Goal: Task Accomplishment & Management: Use online tool/utility

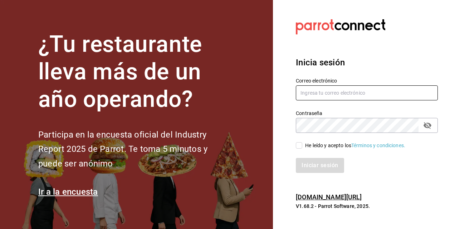
type input "[PERSON_NAME][EMAIL_ADDRESS][PERSON_NAME][DOMAIN_NAME]"
click at [295, 147] on div "He leído y acepto los Términos y condiciones." at bounding box center [362, 141] width 151 height 16
click at [296, 146] on input "He leído y acepto los Términos y condiciones." at bounding box center [299, 145] width 6 height 6
checkbox input "true"
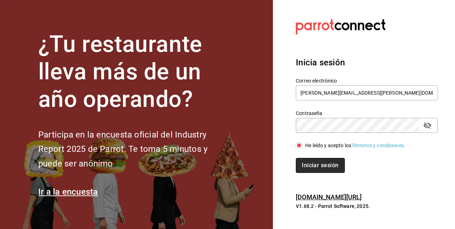
click at [304, 167] on button "Iniciar sesión" at bounding box center [320, 165] width 49 height 15
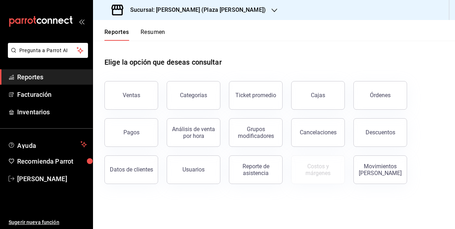
click at [167, 2] on div "Sucursal: [PERSON_NAME] (Plaza [PERSON_NAME])" at bounding box center [189, 10] width 181 height 20
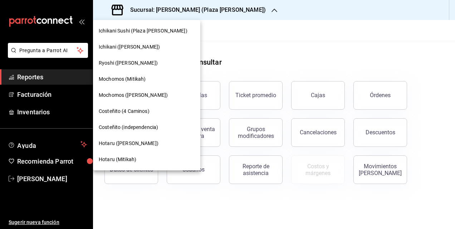
click at [119, 158] on span "Hotaru (Mitikah)" at bounding box center [118, 160] width 38 height 8
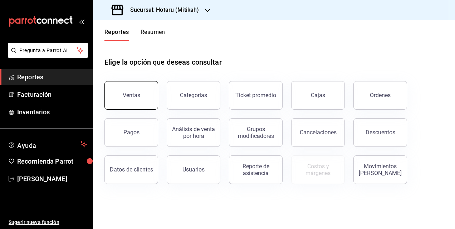
click at [142, 100] on button "Ventas" at bounding box center [131, 95] width 54 height 29
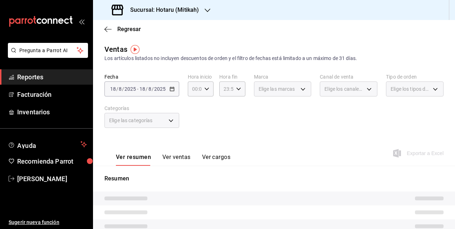
click at [176, 89] on div "[DATE] [DATE] - [DATE] [DATE]" at bounding box center [141, 89] width 75 height 15
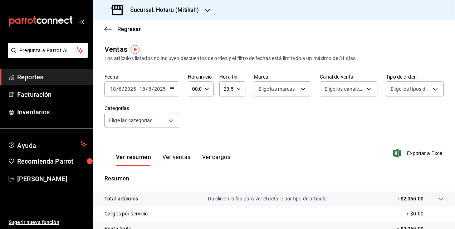
click at [172, 89] on icon "button" at bounding box center [171, 89] width 5 height 5
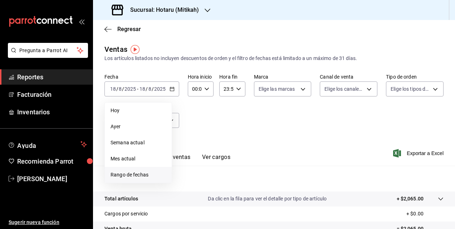
click at [129, 177] on span "Rango de fechas" at bounding box center [137, 175] width 55 height 8
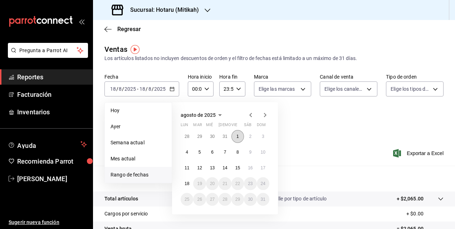
click at [239, 136] on button "1" at bounding box center [237, 136] width 13 height 13
click at [187, 187] on button "18" at bounding box center [187, 183] width 13 height 13
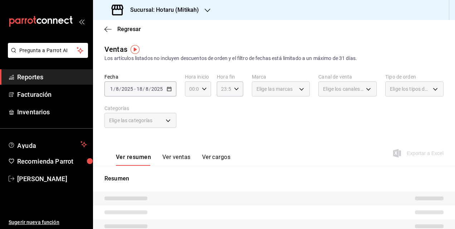
click at [202, 89] on \(Stroke\) "button" at bounding box center [204, 89] width 4 height 3
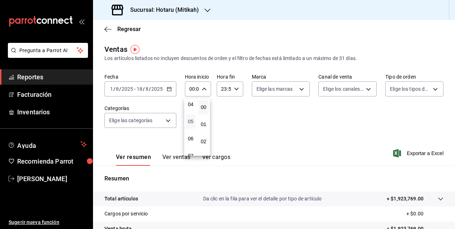
click at [191, 121] on span "05" at bounding box center [190, 122] width 1 height 6
type input "05:00"
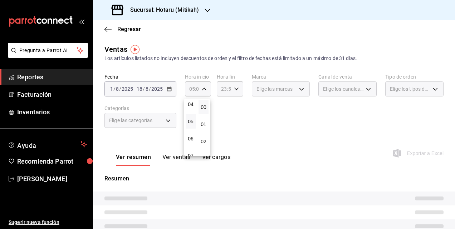
click at [235, 89] on div at bounding box center [227, 114] width 455 height 229
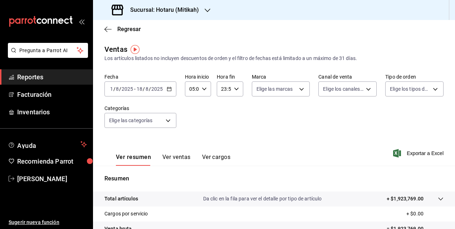
click at [235, 89] on \(Stroke\) "button" at bounding box center [236, 89] width 4 height 3
click at [223, 113] on button "04" at bounding box center [222, 107] width 10 height 14
type input "04:59"
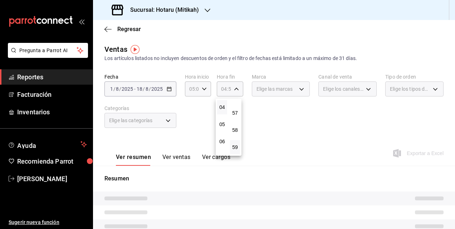
click at [269, 117] on div at bounding box center [227, 114] width 455 height 229
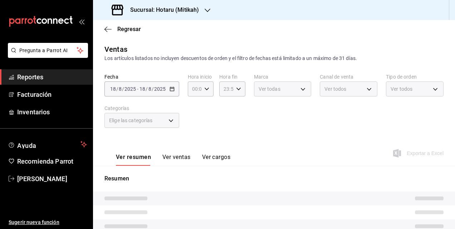
type input "05:00"
type input "04:59"
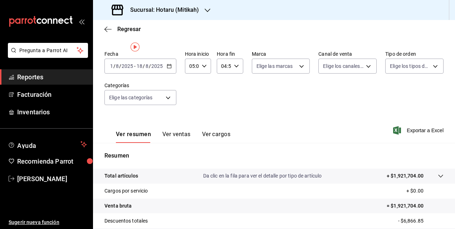
scroll to position [107, 0]
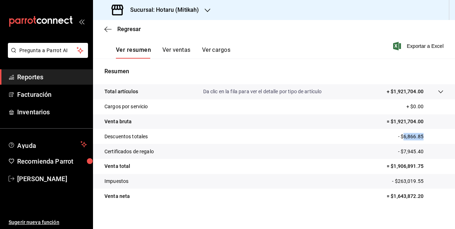
drag, startPoint x: 399, startPoint y: 137, endPoint x: 420, endPoint y: 137, distance: 21.5
click at [420, 137] on p "- $6,866.85" at bounding box center [420, 137] width 45 height 8
copy p "6,866.85"
drag, startPoint x: 402, startPoint y: 151, endPoint x: 425, endPoint y: 151, distance: 23.6
click at [425, 151] on p "- $7,945.40" at bounding box center [420, 152] width 45 height 8
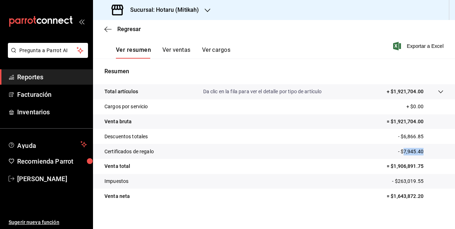
copy p "7,945.40"
drag, startPoint x: 389, startPoint y: 167, endPoint x: 418, endPoint y: 166, distance: 29.0
click at [418, 166] on p "= $1,906,891.75" at bounding box center [414, 167] width 57 height 8
copy p "1,906,891.75"
drag, startPoint x: 388, startPoint y: 196, endPoint x: 422, endPoint y: 195, distance: 34.3
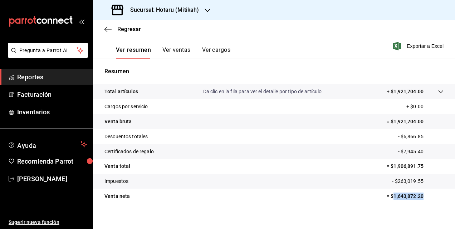
click at [422, 195] on p "= $1,643,872.20" at bounding box center [414, 197] width 57 height 8
copy p "1,643,872.20"
drag, startPoint x: 393, startPoint y: 179, endPoint x: 422, endPoint y: 180, distance: 28.3
click at [422, 180] on p "- $263,019.55" at bounding box center [417, 182] width 51 height 8
copy p "263,019.55"
